Goal: Information Seeking & Learning: Learn about a topic

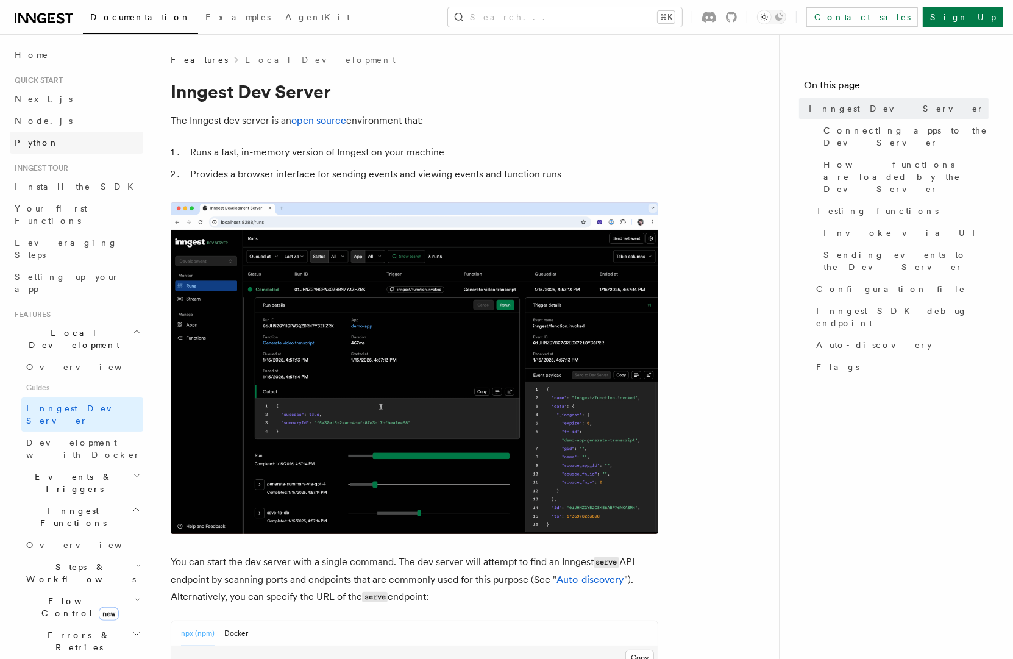
click at [32, 148] on span "Python" at bounding box center [37, 143] width 44 height 12
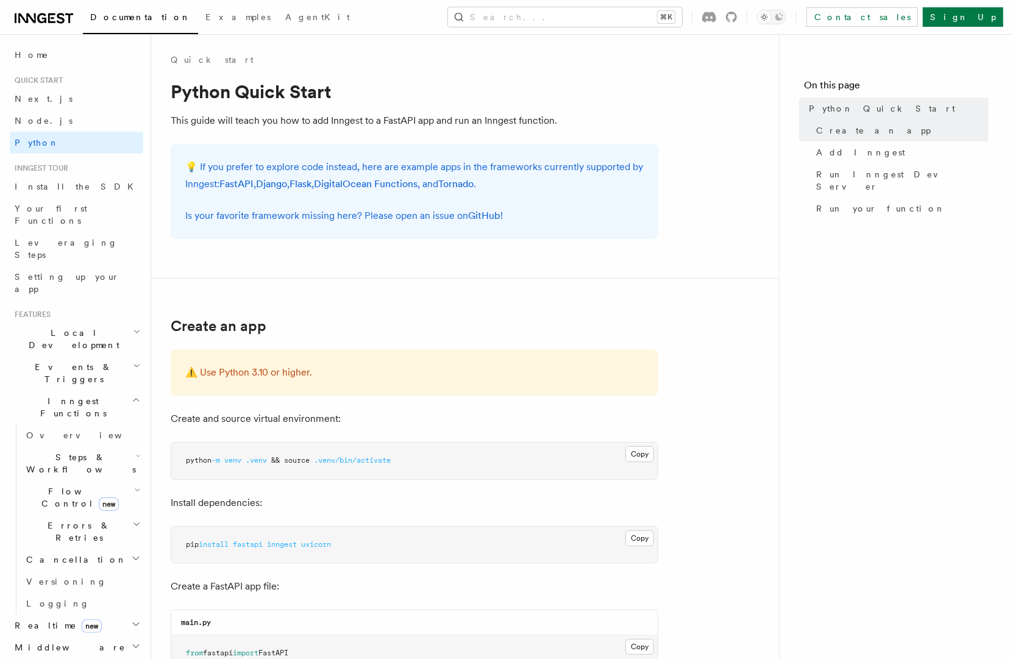
click at [357, 169] on p "💡 If you prefer to explore code instead, here are example apps in the framework…" at bounding box center [414, 175] width 458 height 34
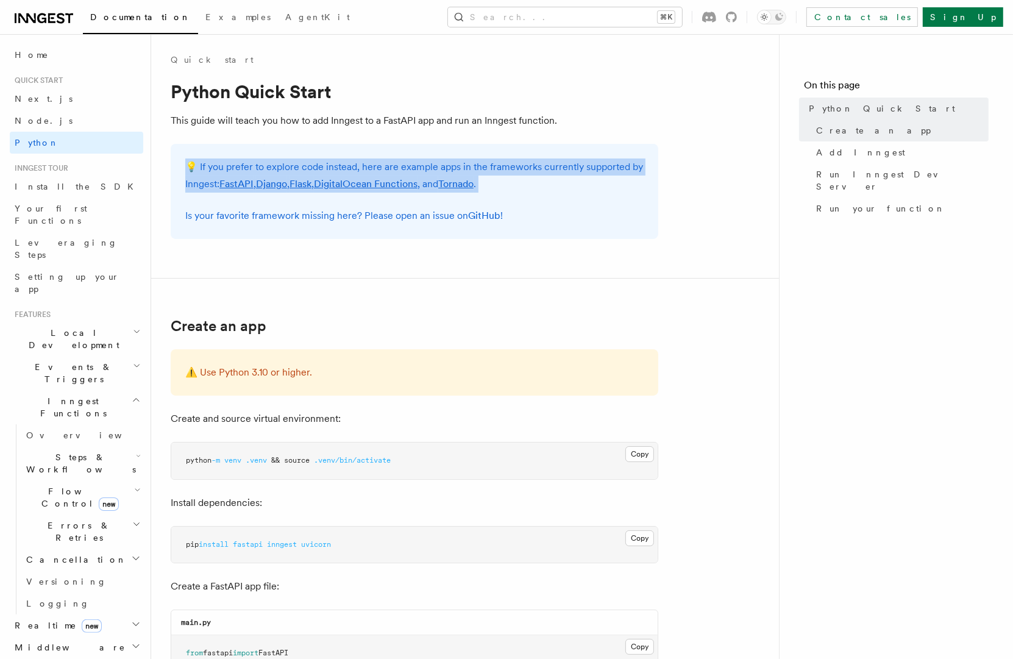
click at [408, 169] on p "💡 If you prefer to explore code instead, here are example apps in the framework…" at bounding box center [414, 175] width 458 height 34
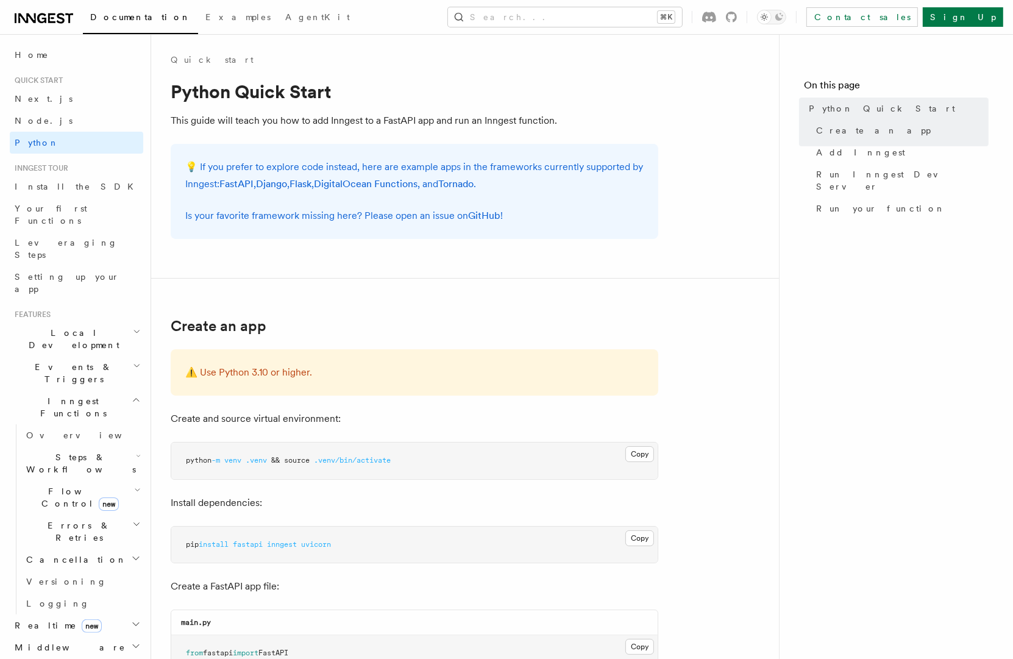
scroll to position [305, 0]
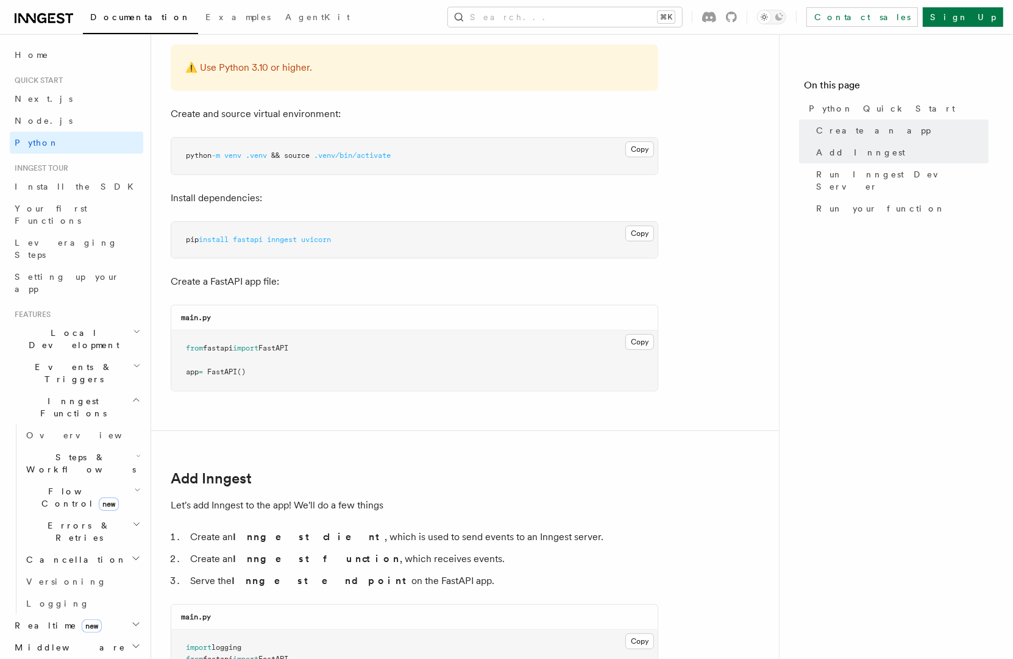
click at [737, 16] on div at bounding box center [719, 17] width 35 height 11
click at [737, 15] on icon at bounding box center [731, 17] width 11 height 11
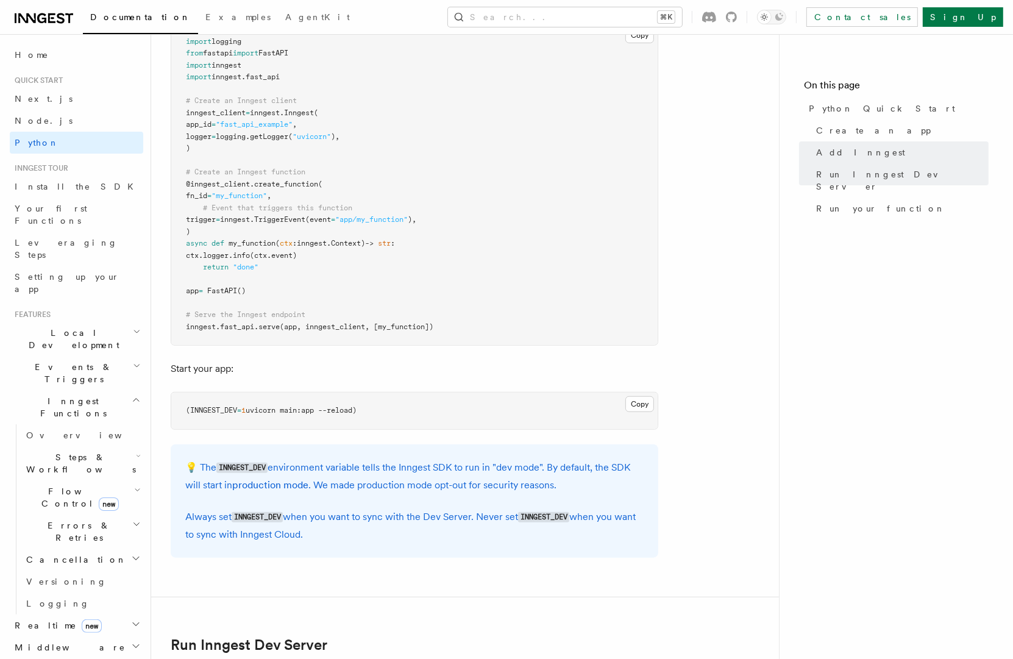
scroll to position [770, 0]
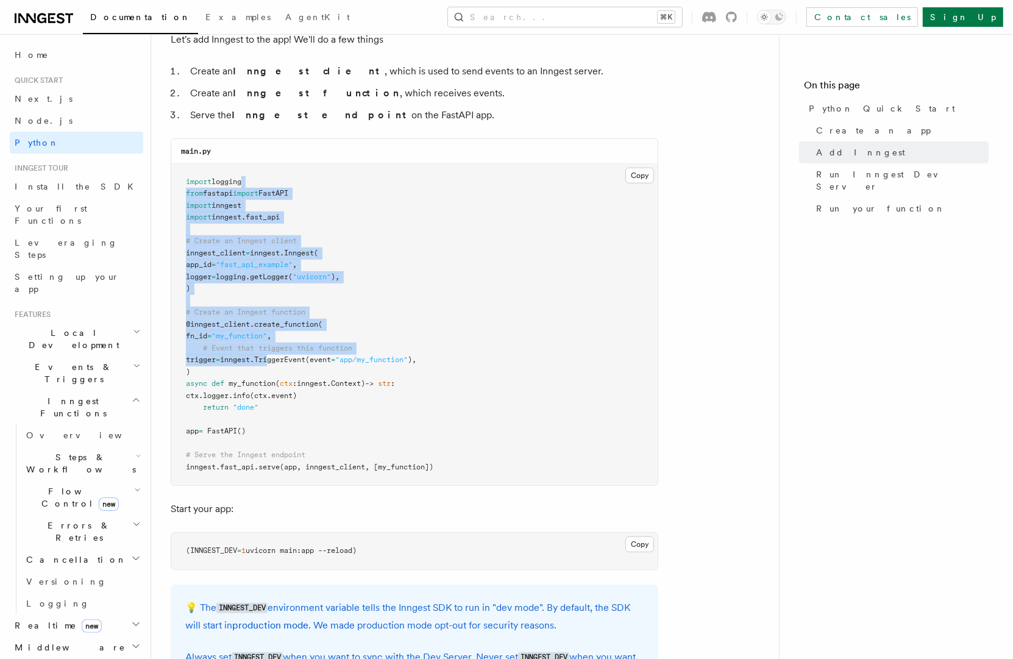
drag, startPoint x: 286, startPoint y: 187, endPoint x: 288, endPoint y: 363, distance: 176.2
click at [287, 358] on pre "import logging from fastapi import FastAPI import inngest import inngest . fast…" at bounding box center [414, 325] width 486 height 322
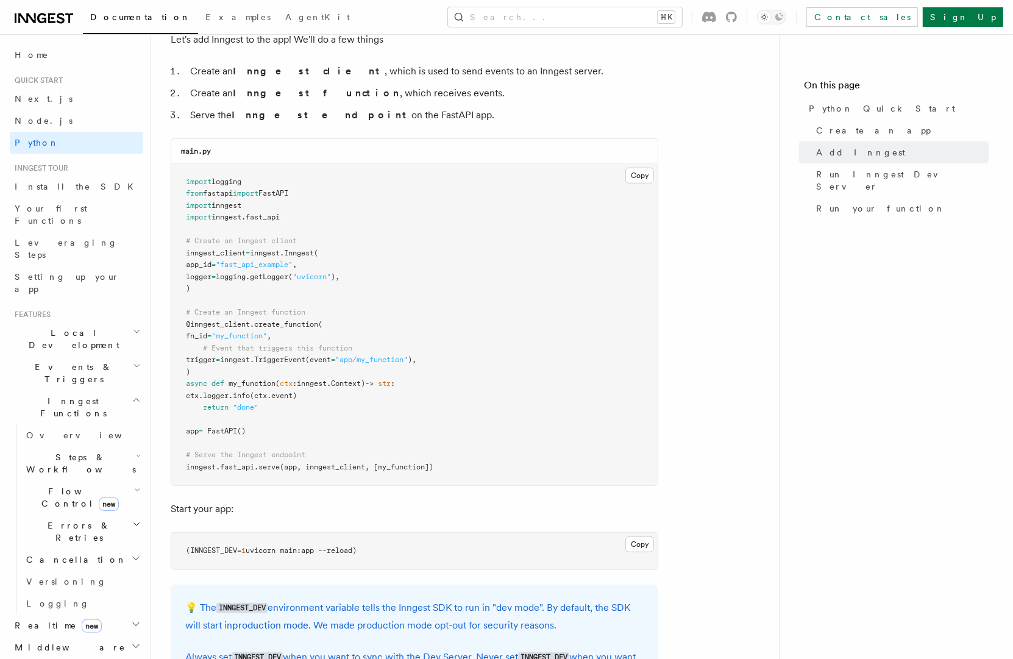
click at [288, 363] on pre "import logging from fastapi import FastAPI import inngest import inngest . fast…" at bounding box center [414, 325] width 486 height 322
click at [282, 387] on pre "import logging from fastapi import FastAPI import inngest import inngest . fast…" at bounding box center [414, 325] width 486 height 322
click at [254, 355] on span "inngest." at bounding box center [237, 359] width 34 height 9
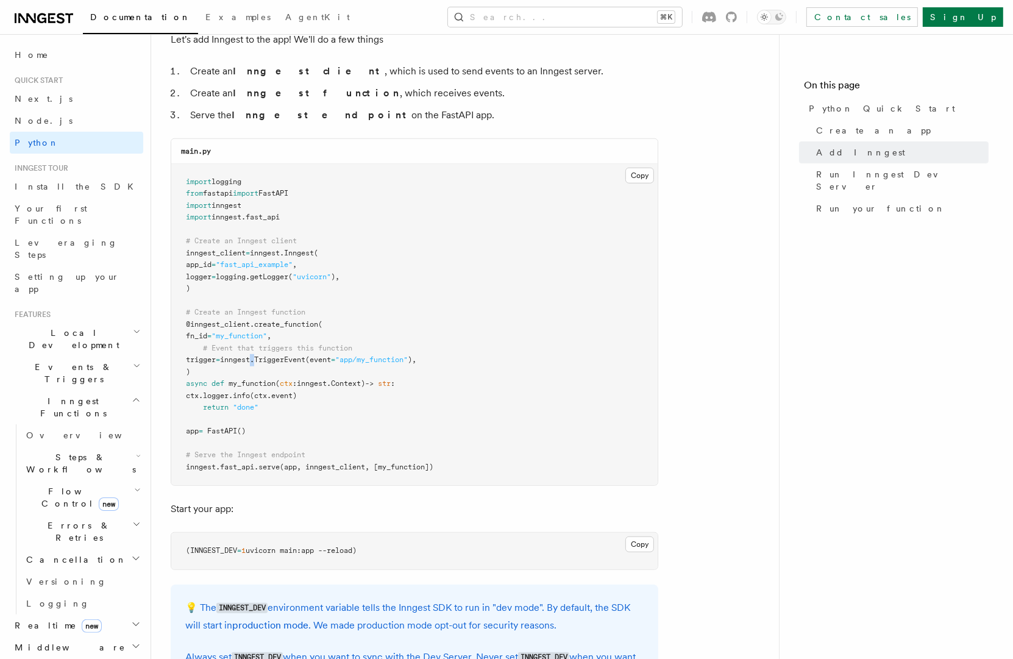
click at [254, 355] on span "inngest." at bounding box center [237, 359] width 34 height 9
click at [254, 337] on span ""my_function"" at bounding box center [239, 336] width 55 height 9
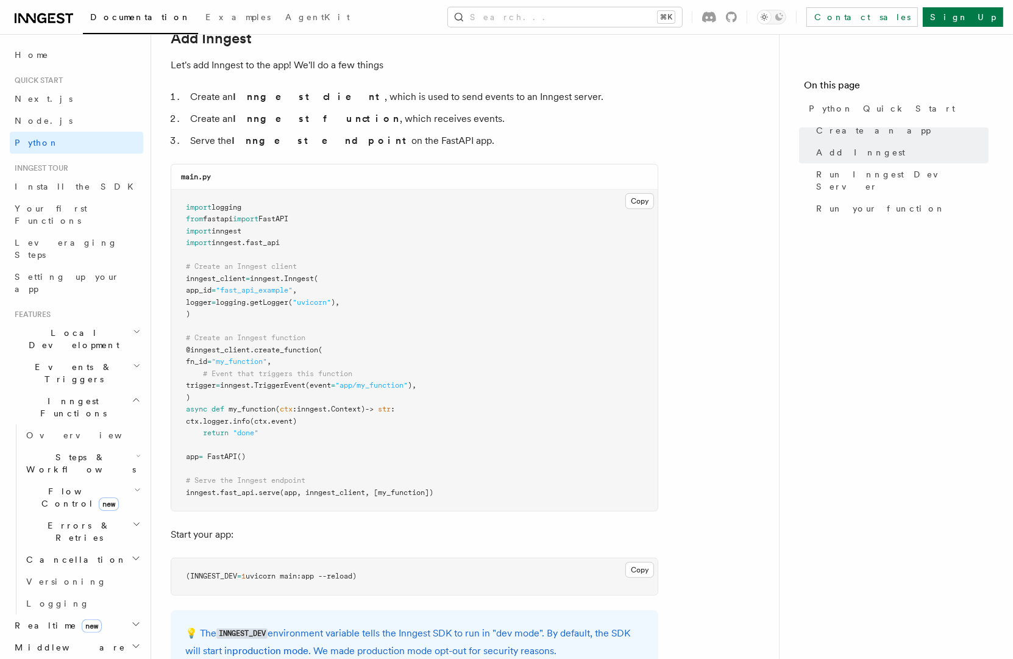
scroll to position [622, 0]
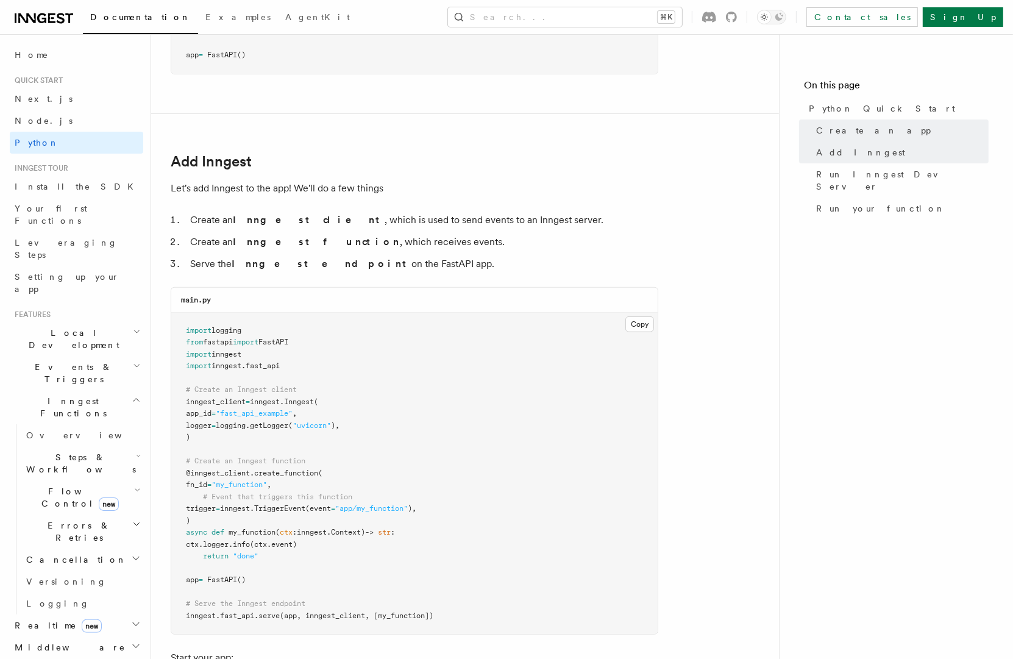
click at [96, 451] on span "Steps & Workflows" at bounding box center [78, 463] width 115 height 24
click at [49, 486] on span "Overview" at bounding box center [101, 491] width 126 height 10
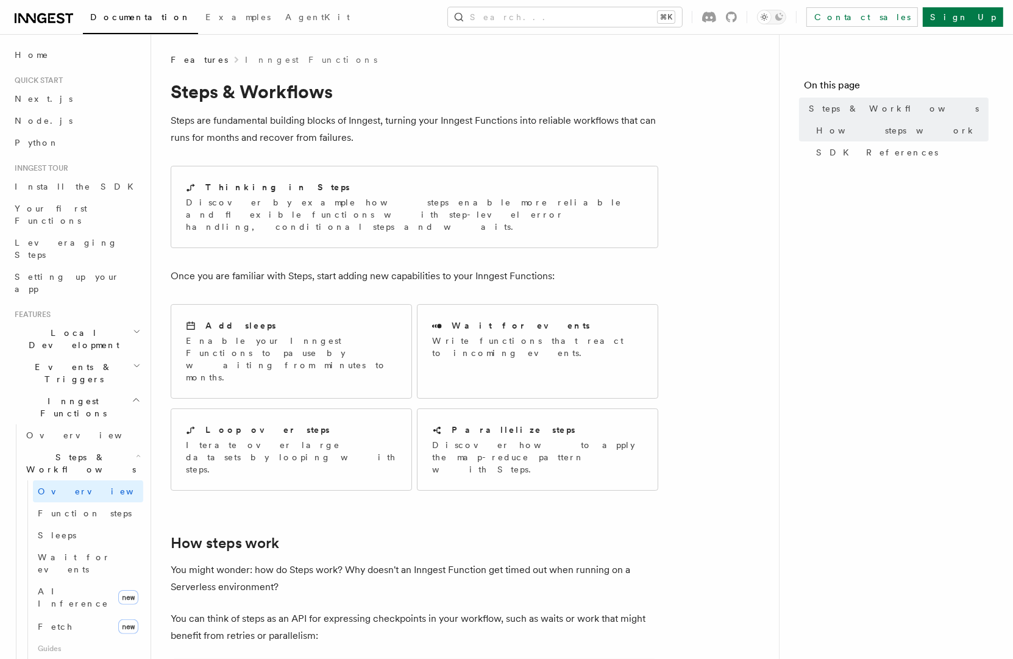
click at [93, 451] on span "Steps & Workflows" at bounding box center [78, 463] width 115 height 24
click at [66, 485] on span "Flow Control new" at bounding box center [77, 497] width 113 height 24
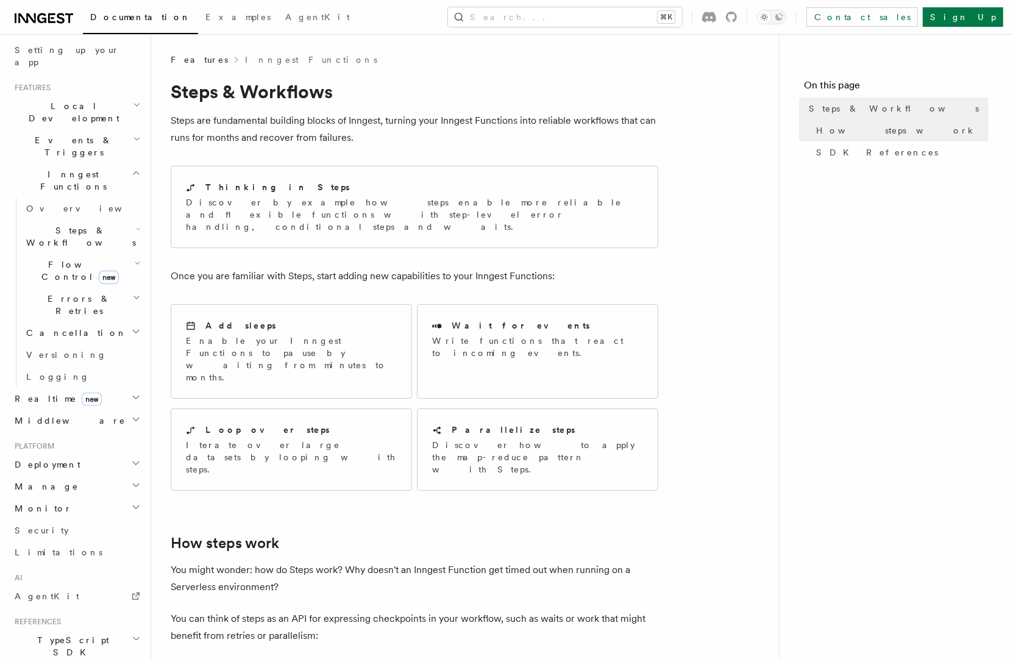
scroll to position [316, 0]
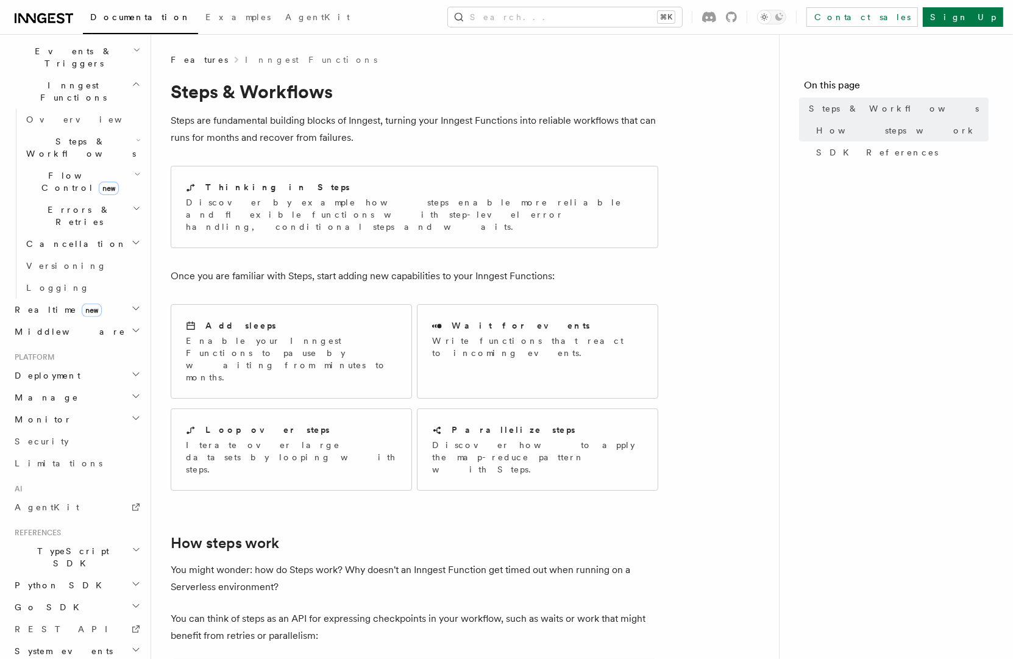
click at [46, 579] on span "Python SDK" at bounding box center [59, 585] width 99 height 12
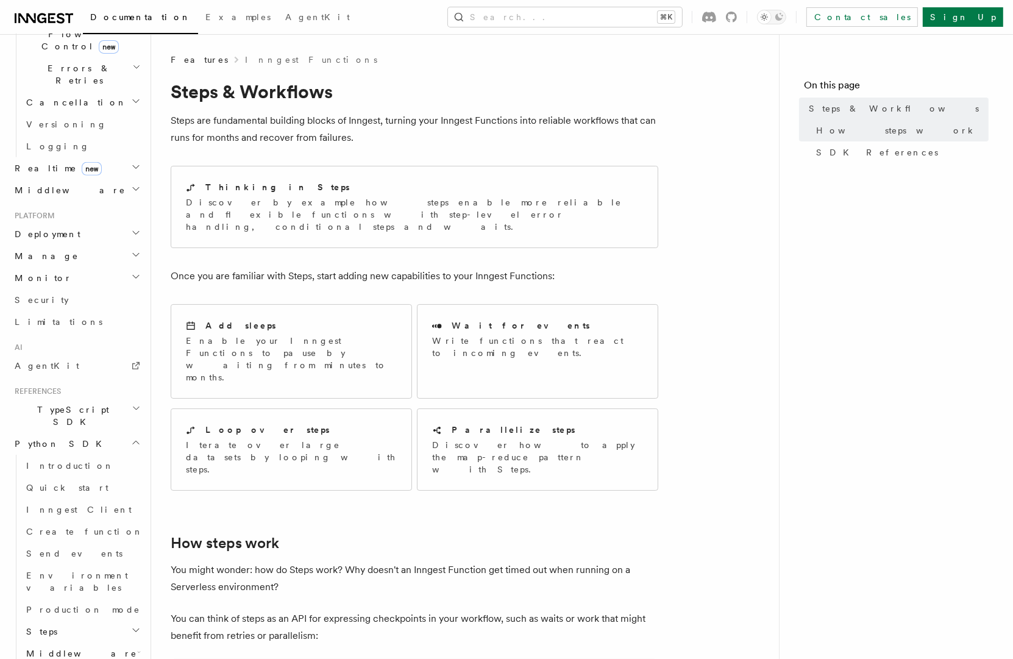
click at [62, 647] on span "Middleware" at bounding box center [79, 653] width 116 height 12
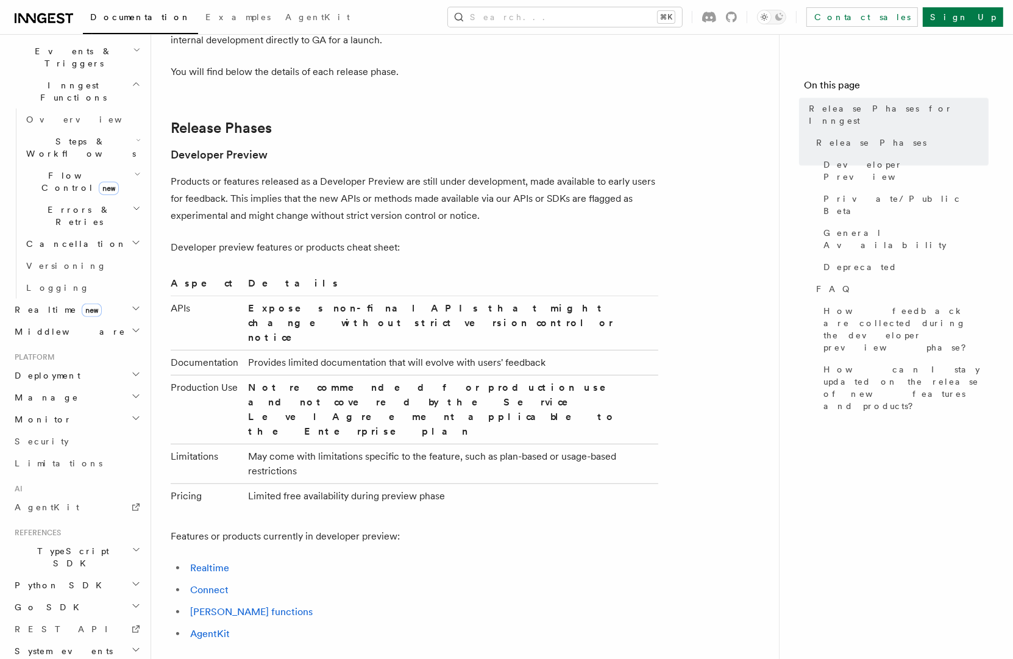
scroll to position [728, 0]
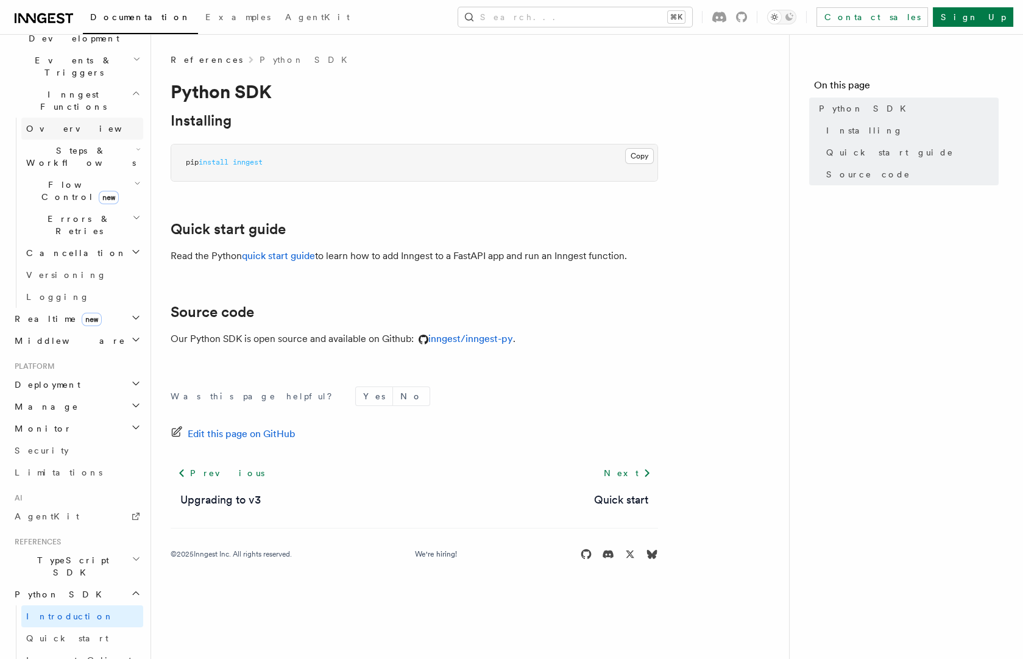
scroll to position [516, 0]
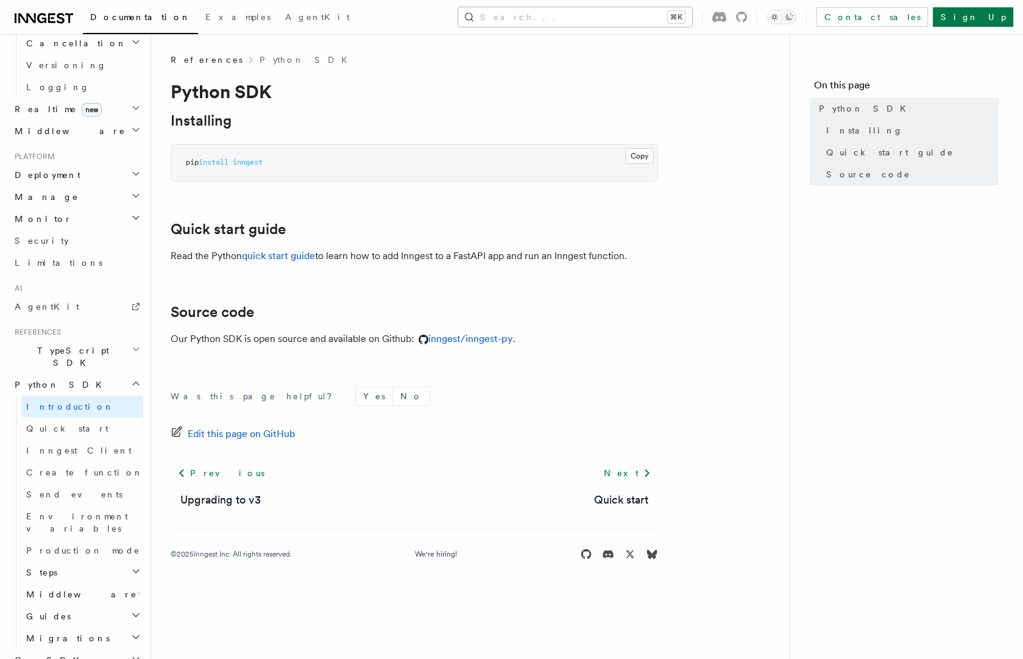
click at [692, 24] on button "Search... ⌘K" at bounding box center [575, 17] width 234 height 20
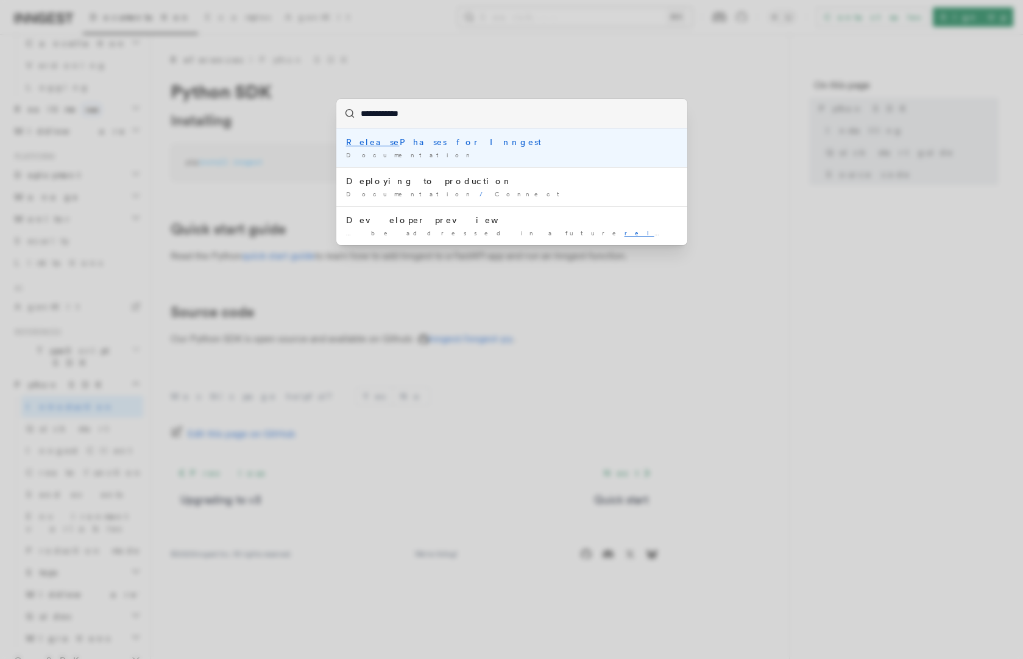
type input "**********"
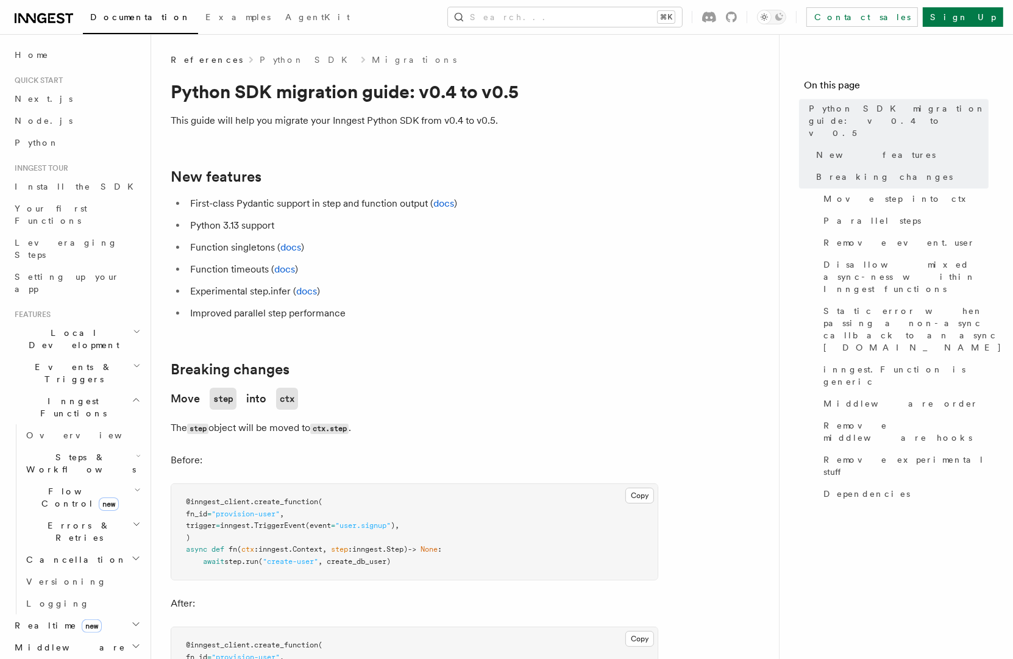
scroll to position [312, 0]
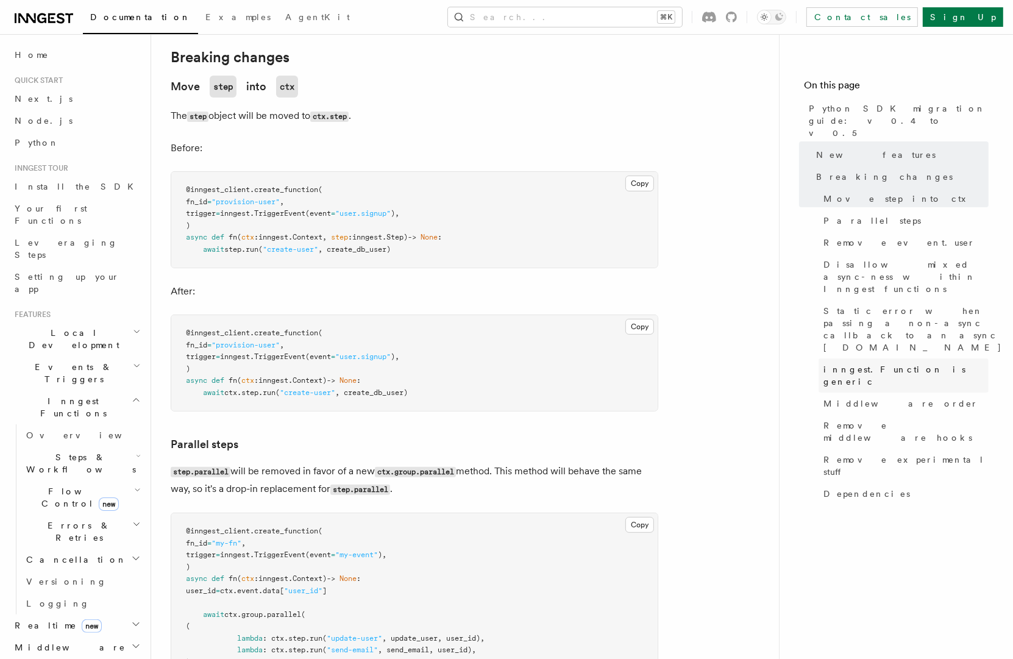
click at [848, 363] on span "inngest.Function is generic" at bounding box center [906, 375] width 165 height 24
